Goal: Task Accomplishment & Management: Use online tool/utility

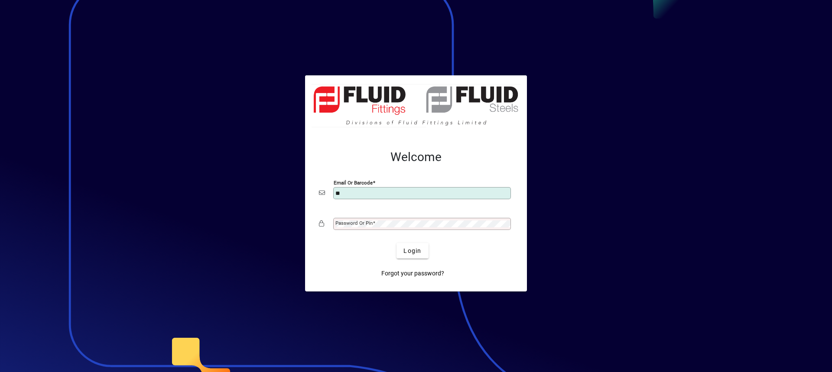
type input "**********"
click at [353, 223] on mat-label "Password or Pin" at bounding box center [353, 223] width 37 height 6
click at [397, 243] on button "Login" at bounding box center [413, 251] width 32 height 16
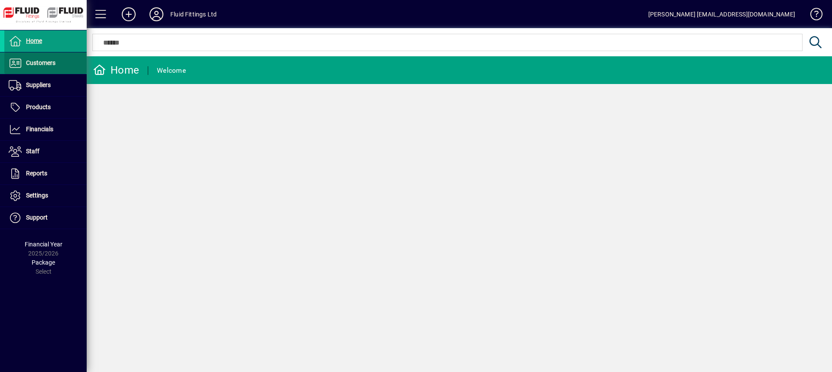
click at [27, 62] on span "Customers" at bounding box center [40, 62] width 29 height 7
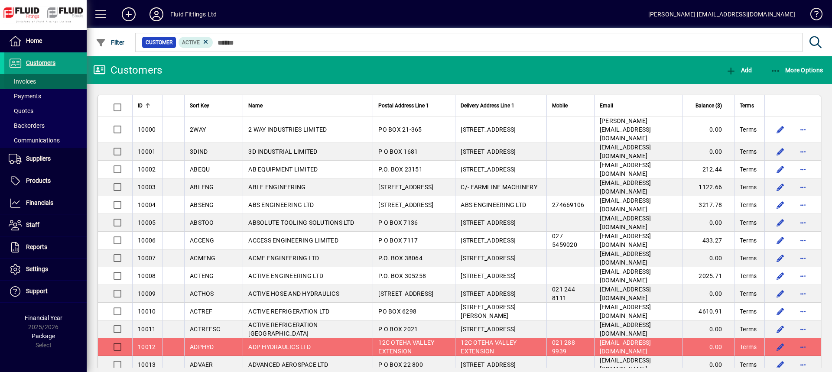
click at [20, 83] on span "Invoices" at bounding box center [22, 81] width 27 height 7
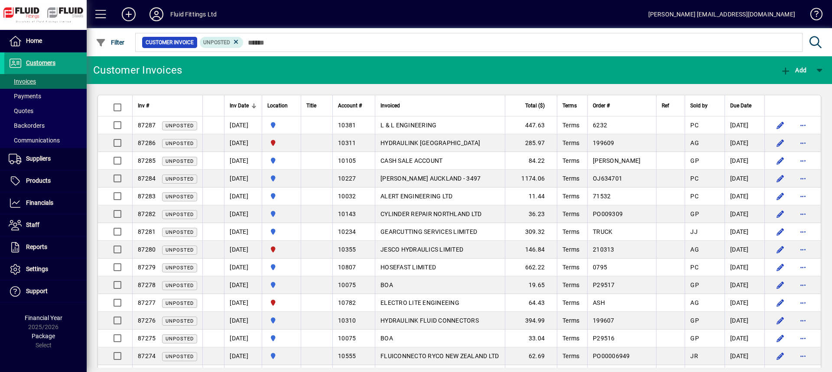
click at [288, 107] on span "Location" at bounding box center [277, 106] width 20 height 10
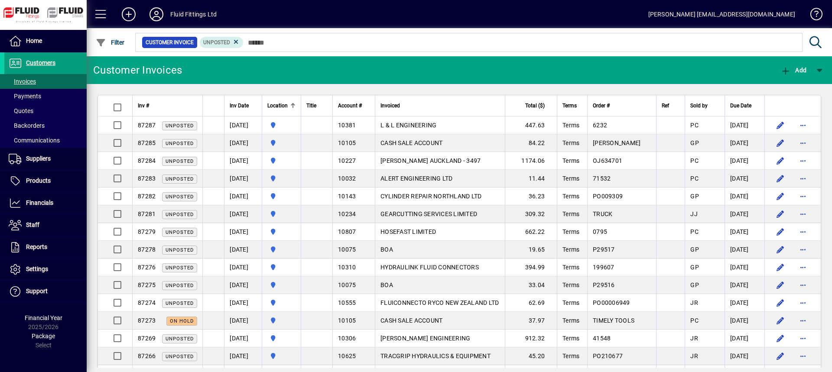
click at [530, 110] on span "Total ($)" at bounding box center [535, 106] width 20 height 10
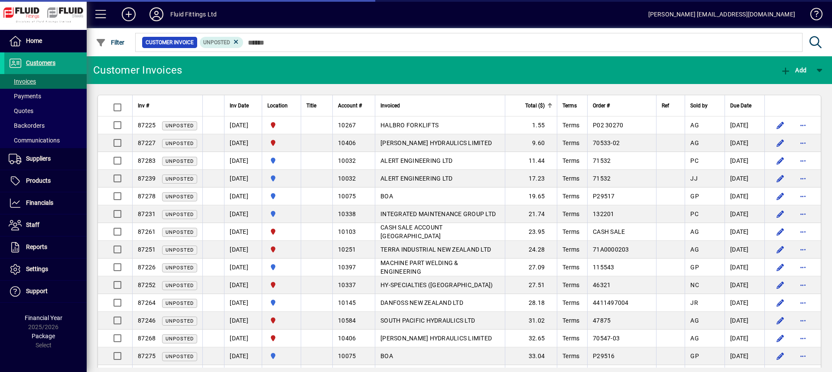
click at [530, 110] on span "Total ($)" at bounding box center [535, 106] width 20 height 10
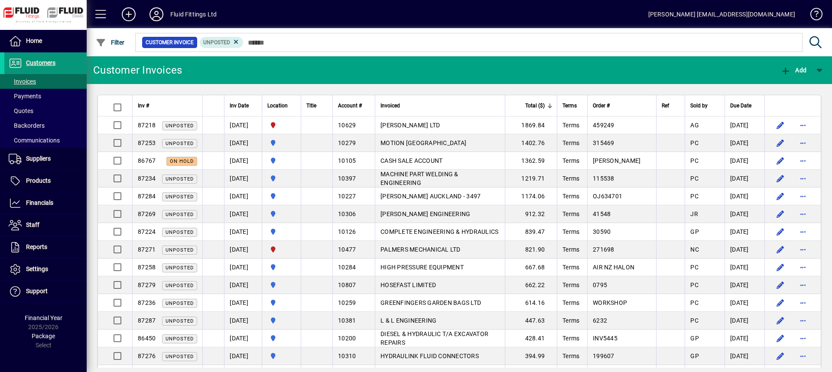
click at [39, 60] on span "Customers" at bounding box center [40, 62] width 29 height 7
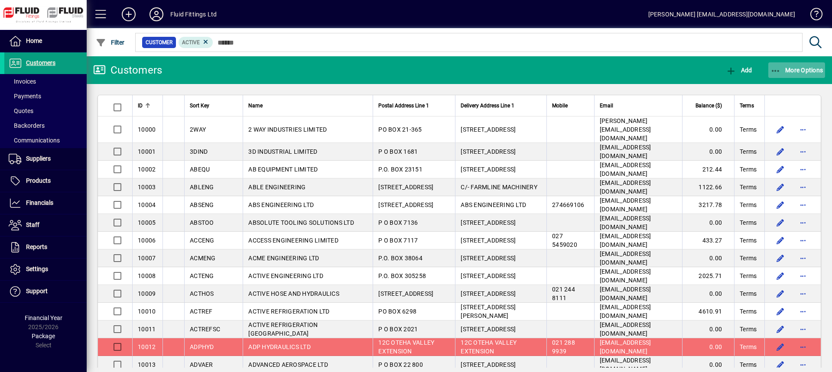
click at [783, 72] on span "More Options" at bounding box center [797, 70] width 53 height 7
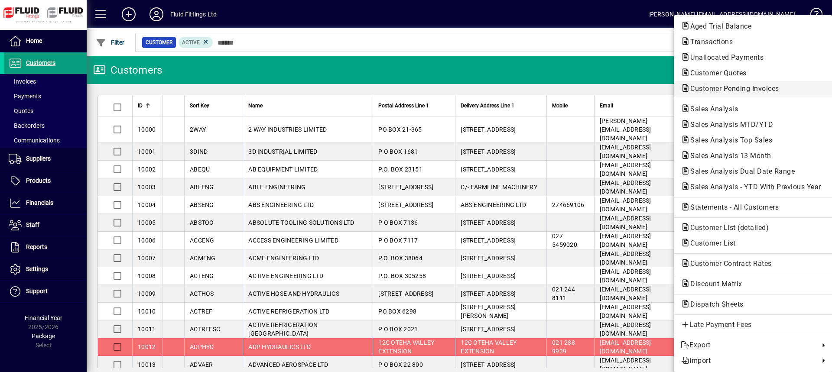
click at [755, 88] on span "Customer Pending Invoices" at bounding box center [732, 89] width 103 height 8
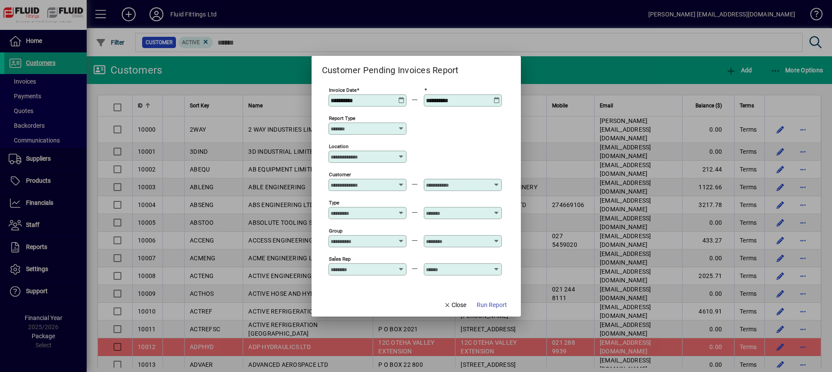
click at [491, 304] on span "Run Report" at bounding box center [492, 305] width 30 height 9
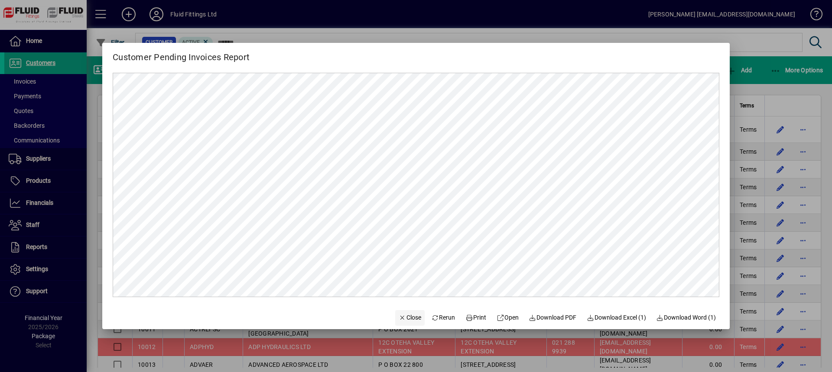
click at [399, 317] on span "Close" at bounding box center [410, 317] width 23 height 9
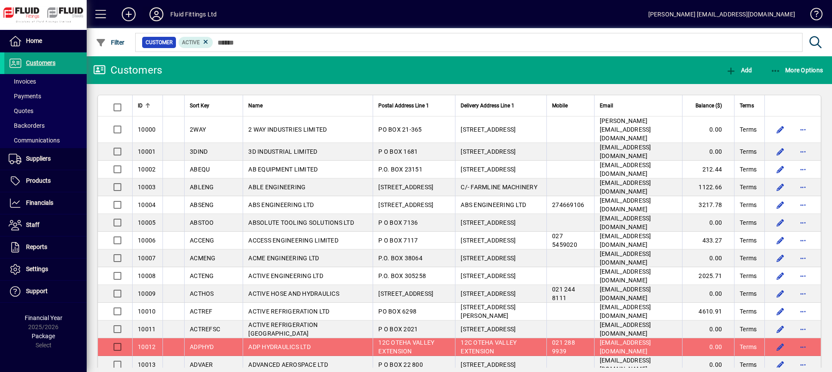
click at [155, 15] on icon at bounding box center [156, 14] width 17 height 14
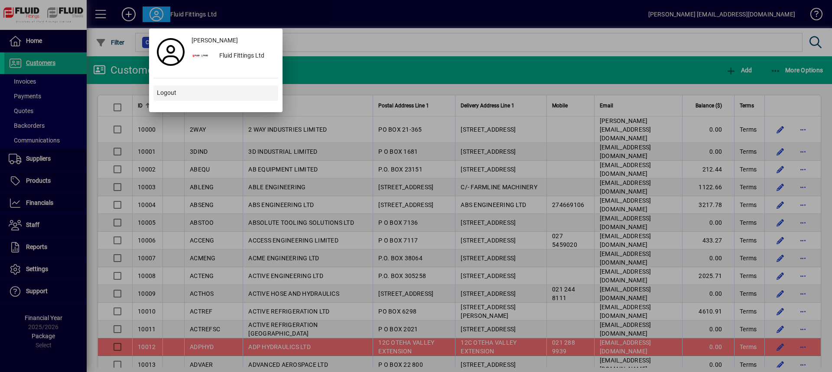
click at [172, 94] on span "Logout" at bounding box center [167, 92] width 20 height 9
